Goal: Information Seeking & Learning: Find specific fact

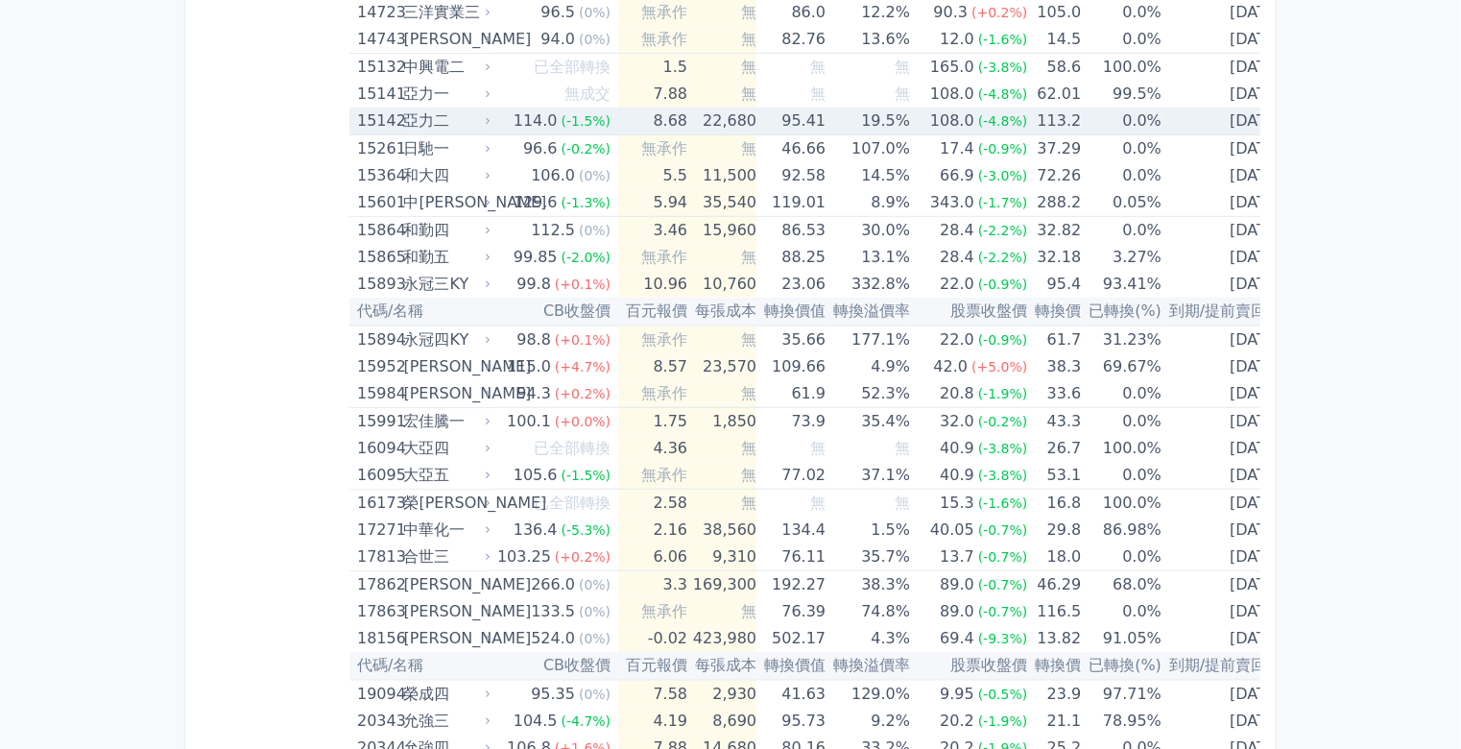
scroll to position [572, 0]
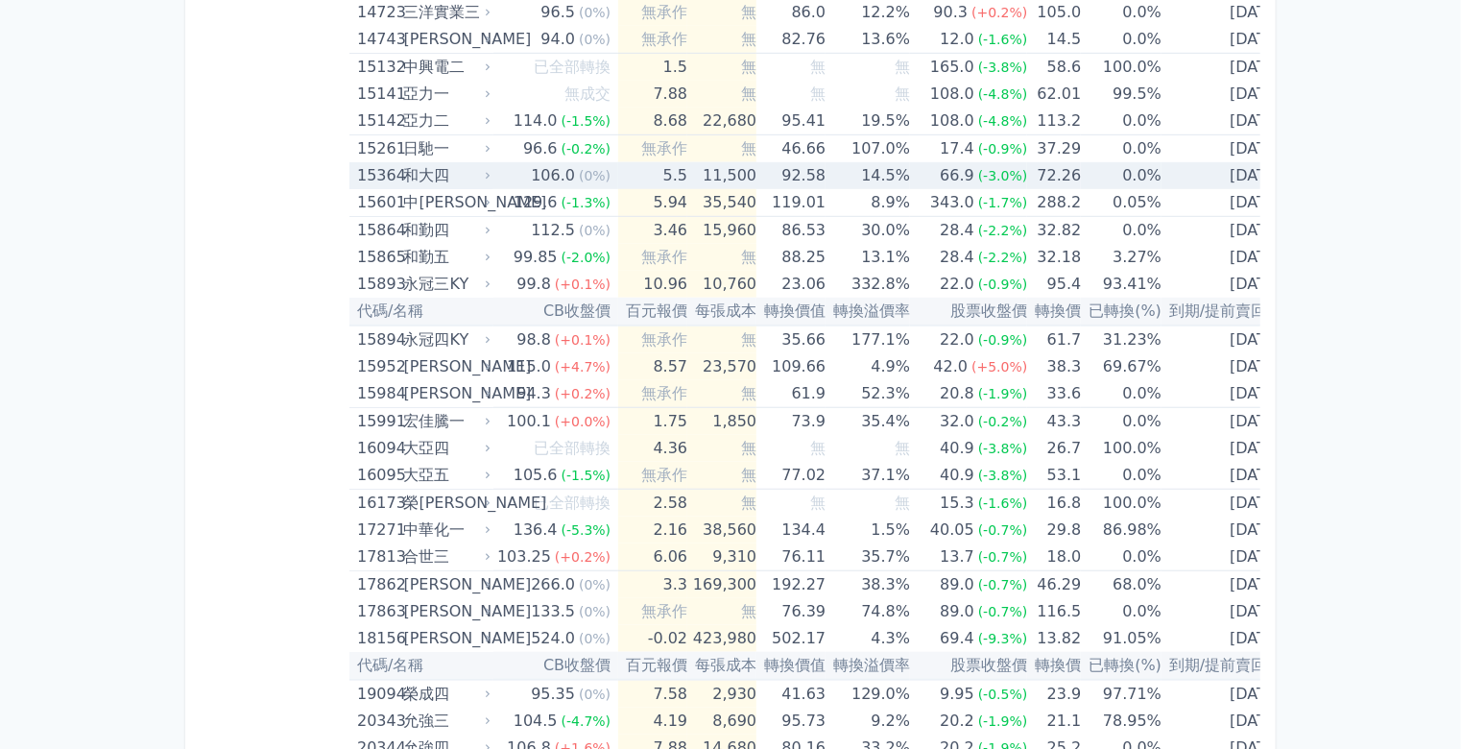
click at [437, 168] on div "和大四" at bounding box center [444, 175] width 83 height 27
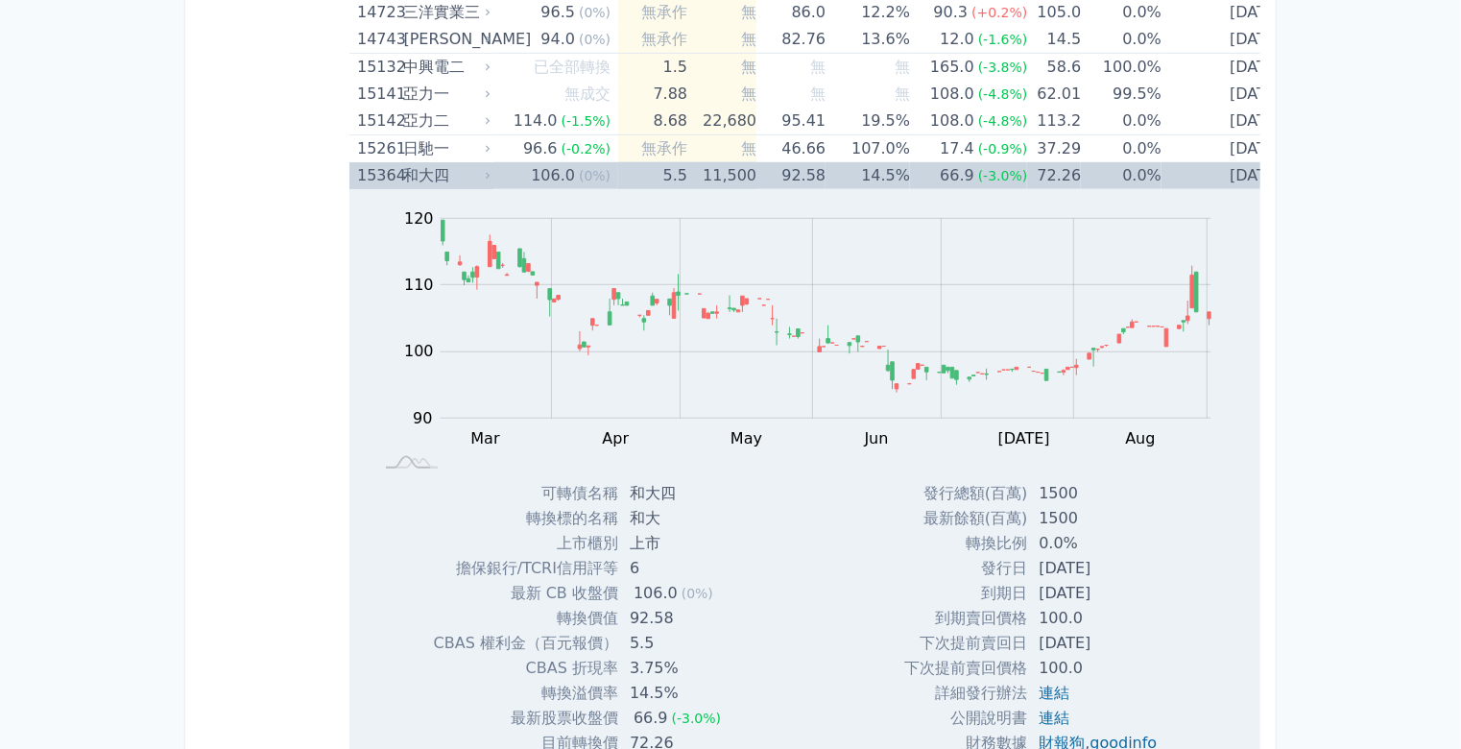
click at [437, 168] on div "和大四" at bounding box center [444, 175] width 83 height 27
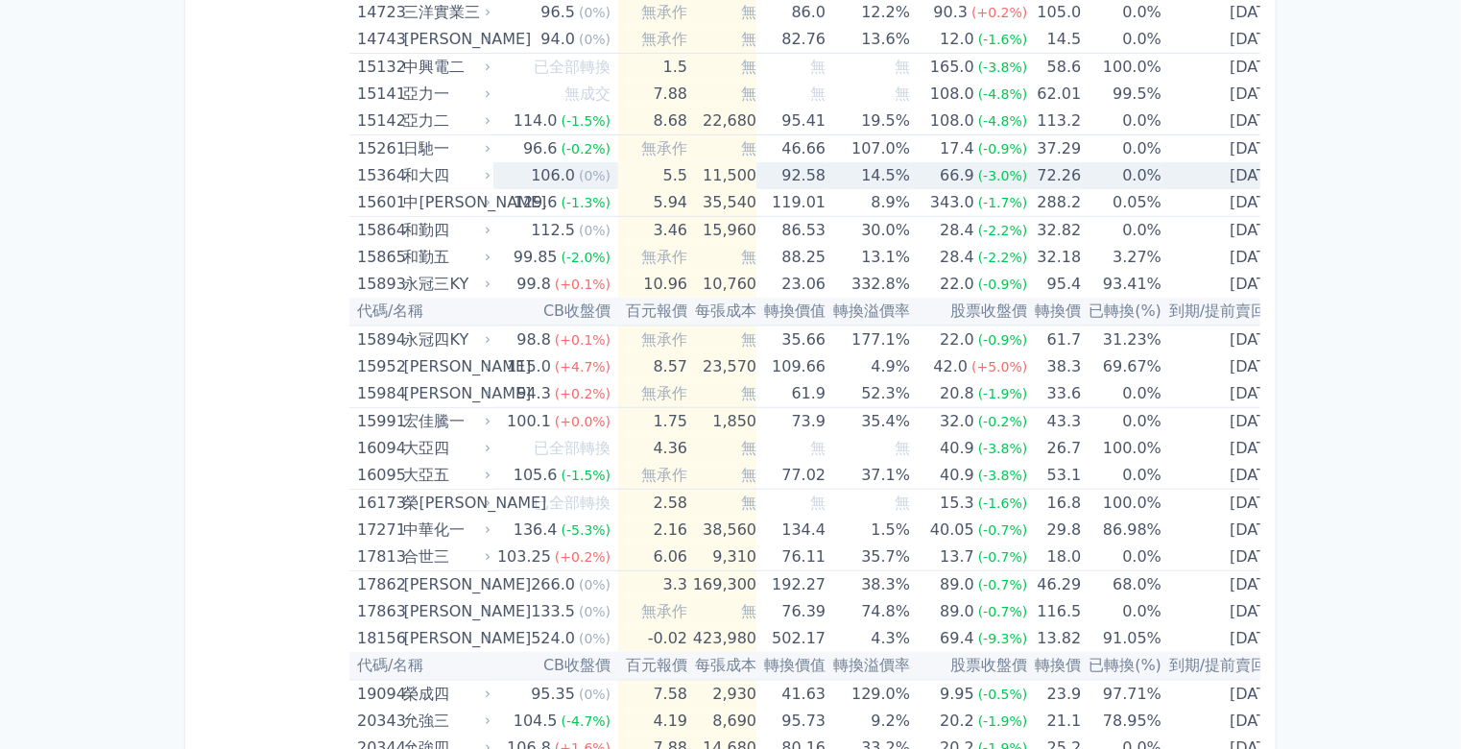
click at [489, 173] on icon at bounding box center [488, 176] width 4 height 7
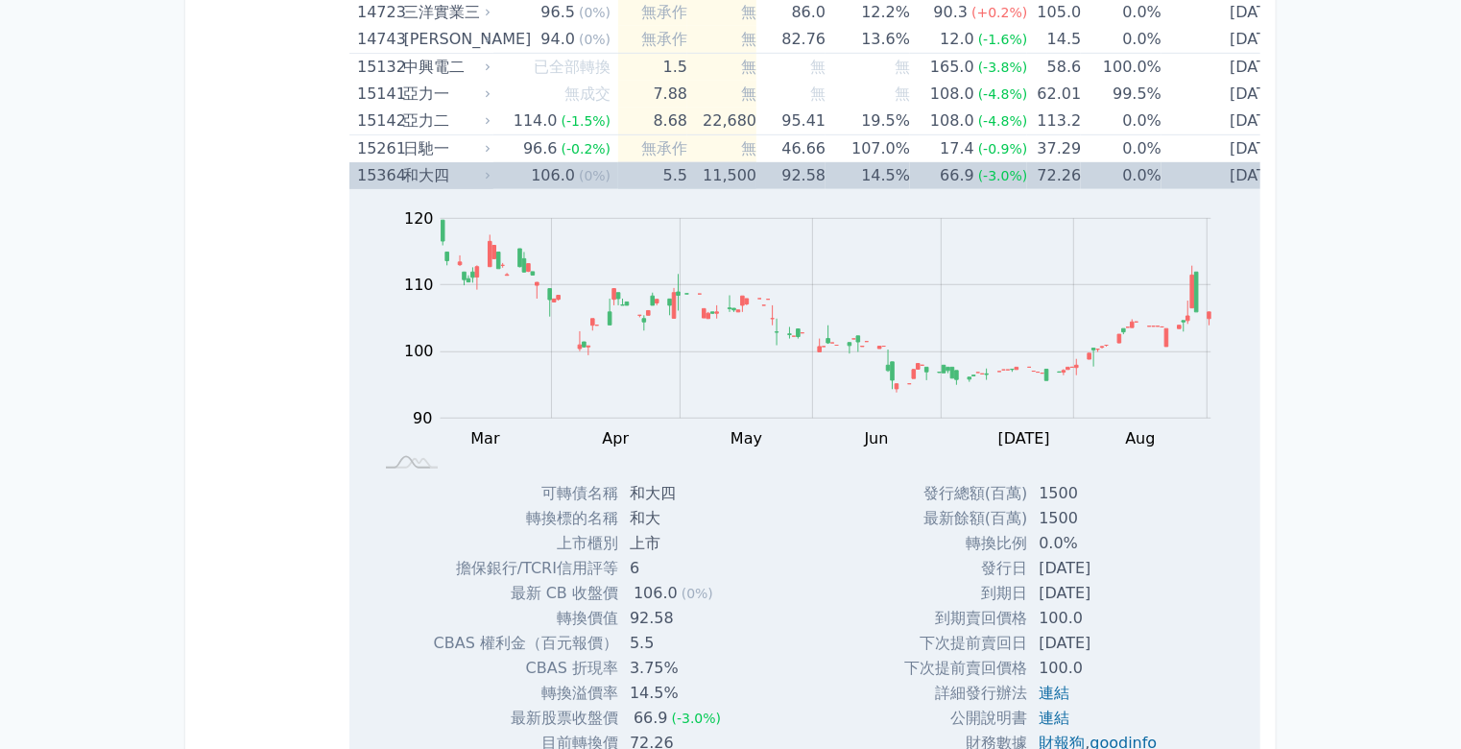
click at [491, 173] on icon at bounding box center [488, 176] width 12 height 12
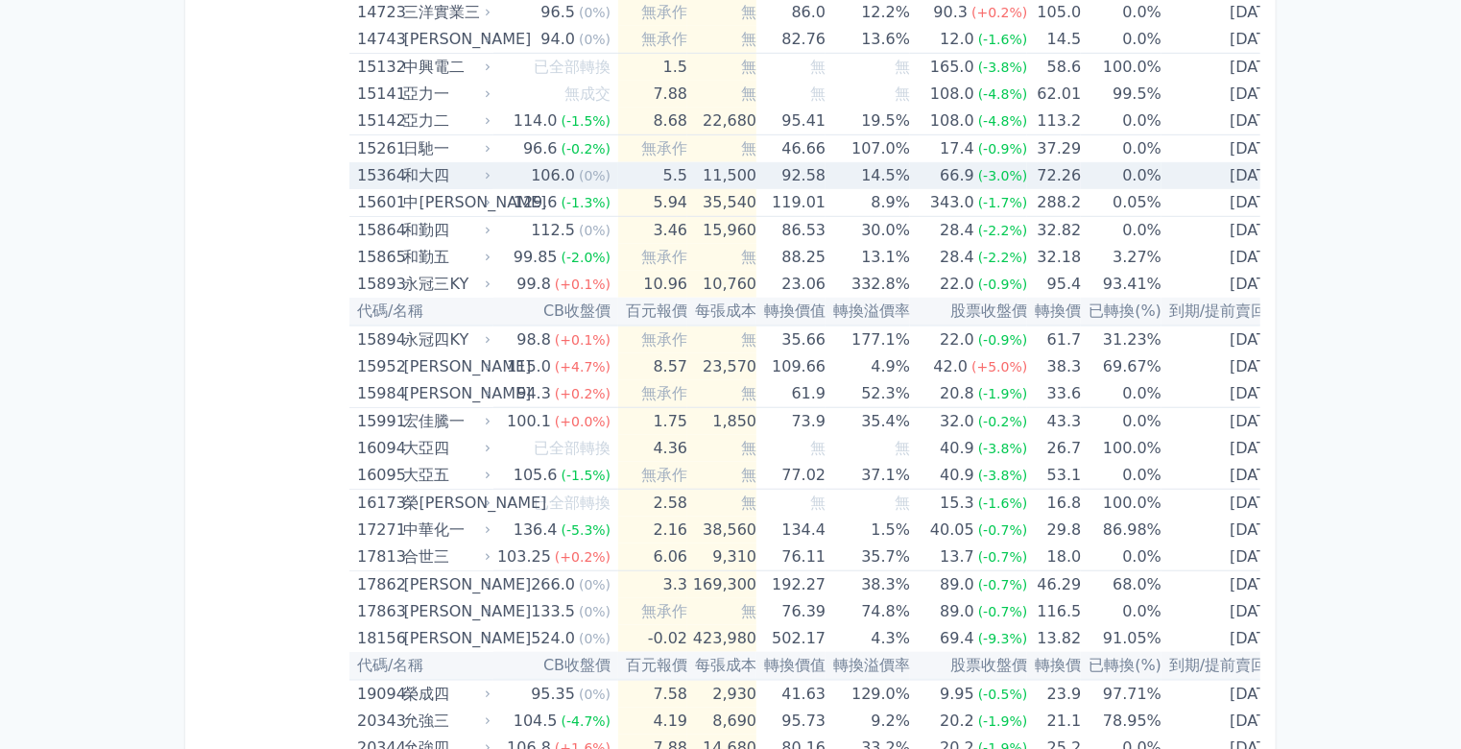
click at [434, 177] on div "和大四" at bounding box center [444, 175] width 83 height 27
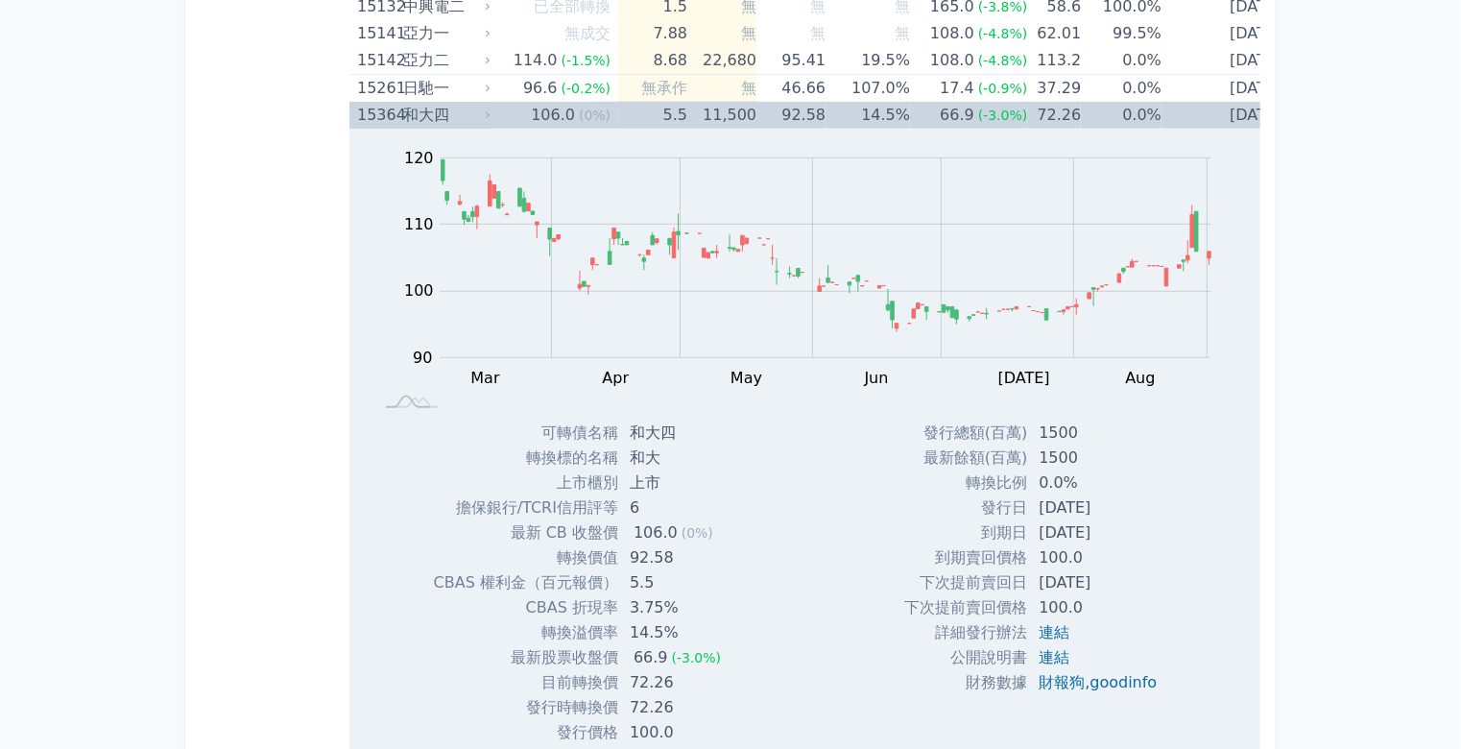
scroll to position [649, 0]
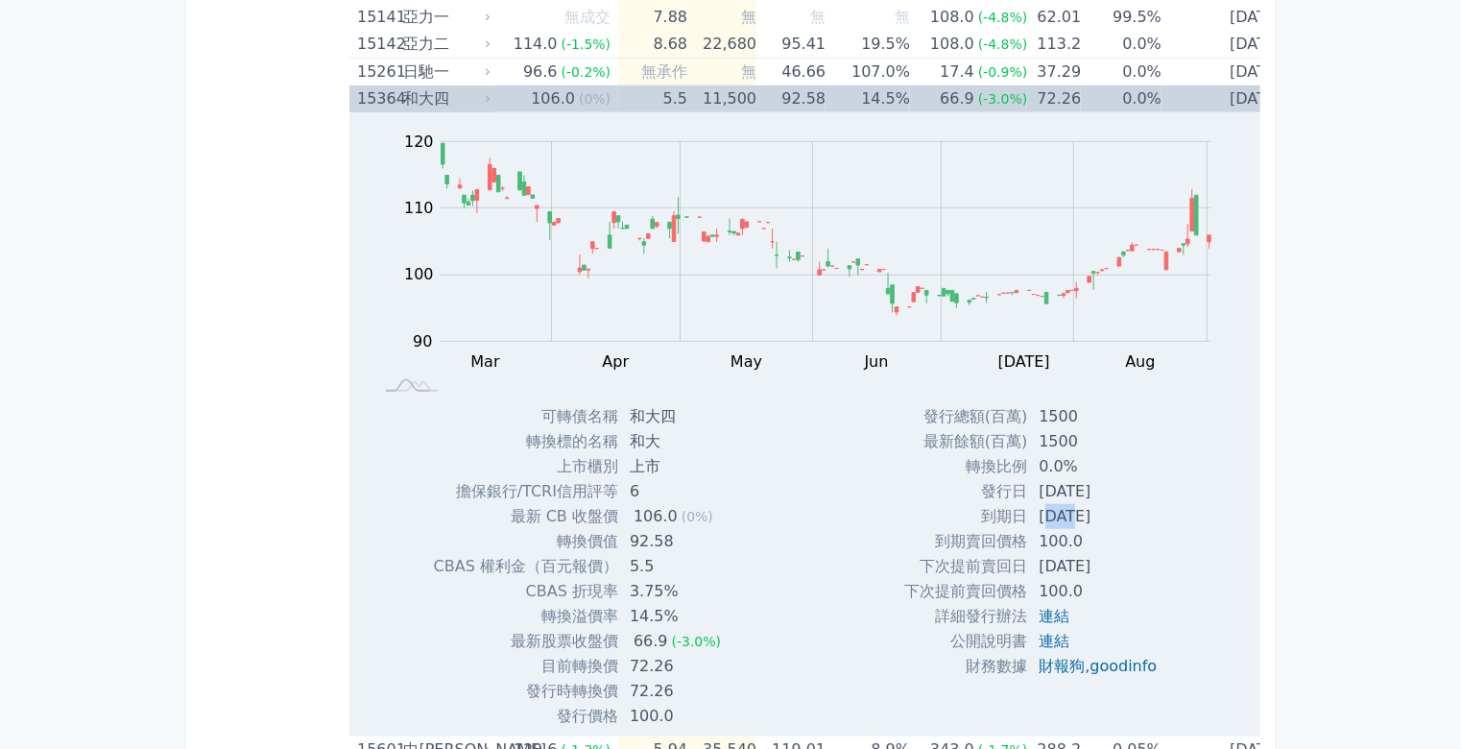
drag, startPoint x: 1071, startPoint y: 516, endPoint x: 1050, endPoint y: 514, distance: 21.2
click at [1050, 514] on td "[DATE]" at bounding box center [1099, 516] width 145 height 25
drag, startPoint x: 1075, startPoint y: 513, endPoint x: 1042, endPoint y: 513, distance: 32.6
click at [1042, 513] on td "[DATE]" at bounding box center [1099, 516] width 145 height 25
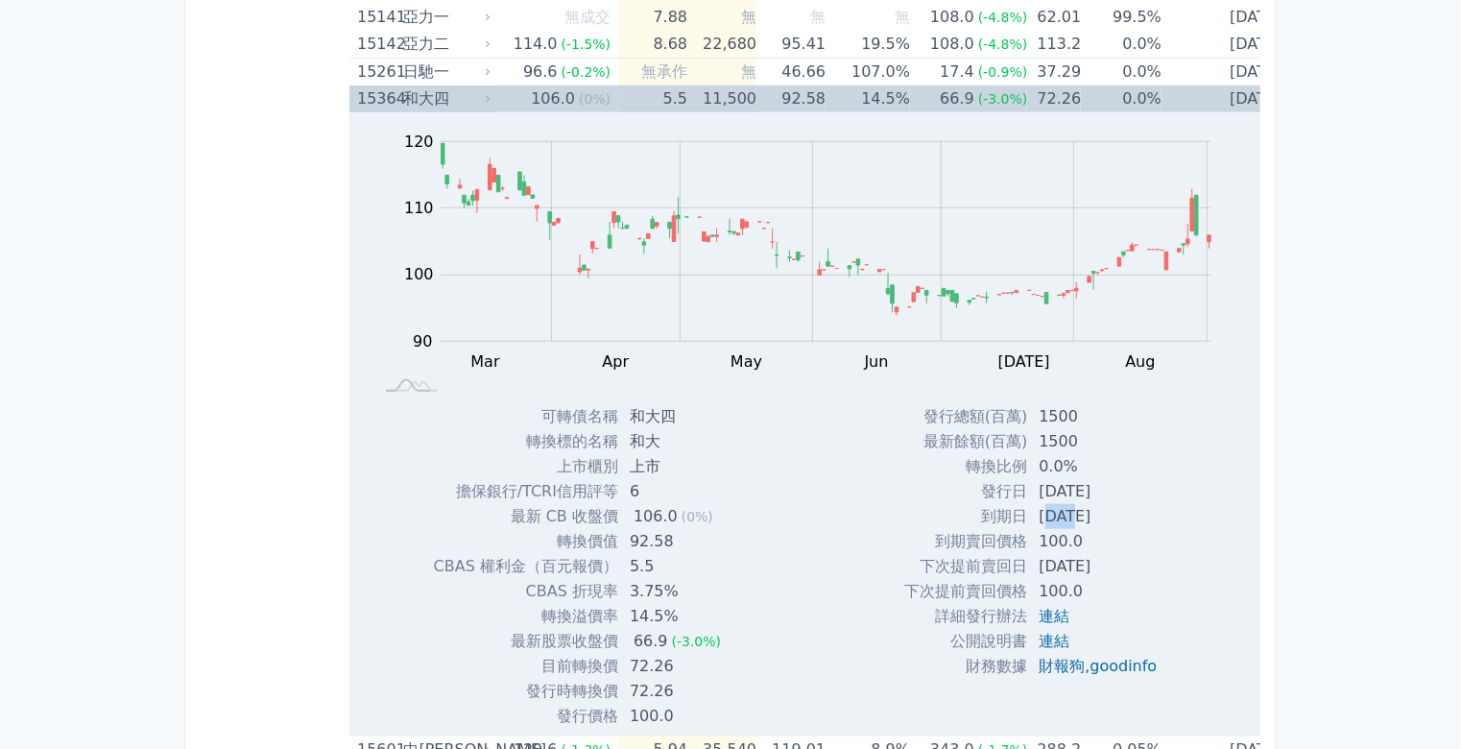
click at [1042, 512] on td "[DATE]" at bounding box center [1099, 516] width 145 height 25
click at [1056, 511] on td "[DATE]" at bounding box center [1099, 516] width 145 height 25
click at [891, 510] on div "發行總額(百萬) 1500 最新餘額(百萬) 1500 轉換比例 0.0% 發行日 [DATE] 到期日 [DATE] 100.0 ," at bounding box center [1038, 566] width 314 height 324
